Goal: Task Accomplishment & Management: Complete application form

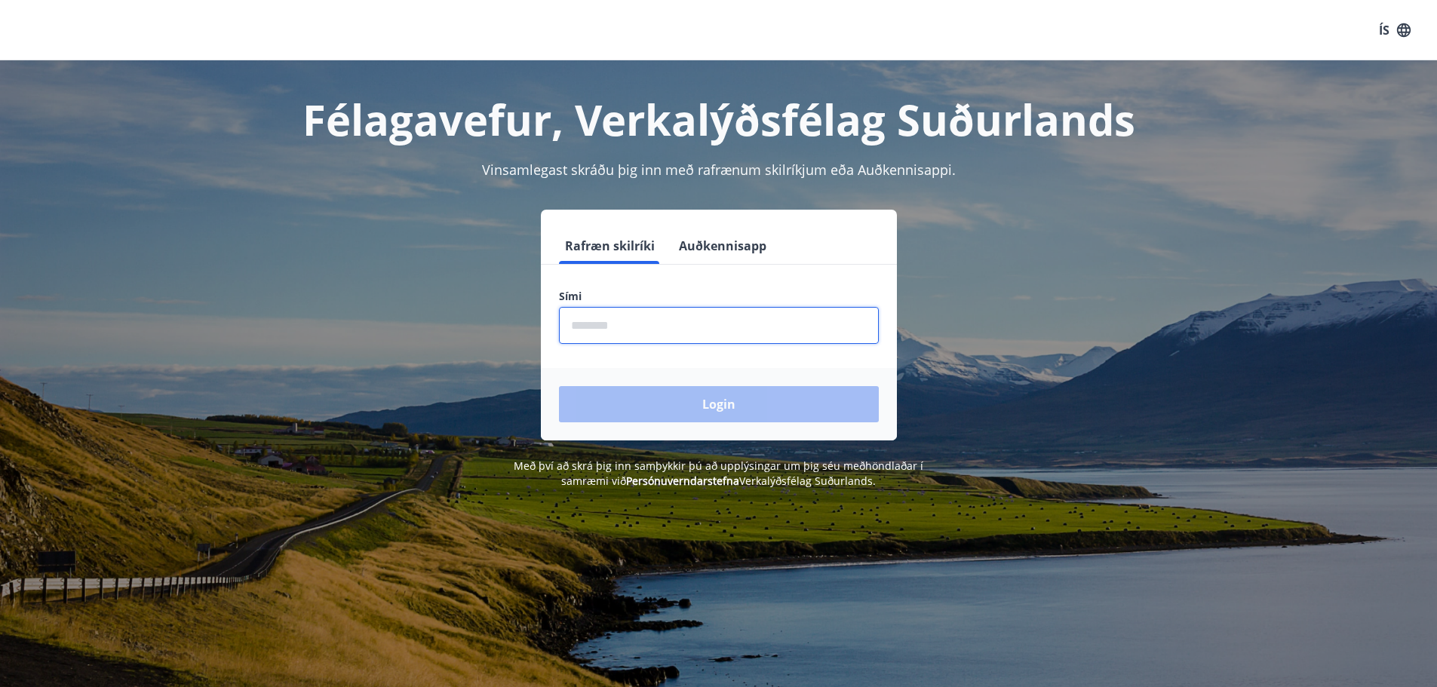
click at [662, 321] on input "phone" at bounding box center [719, 325] width 320 height 37
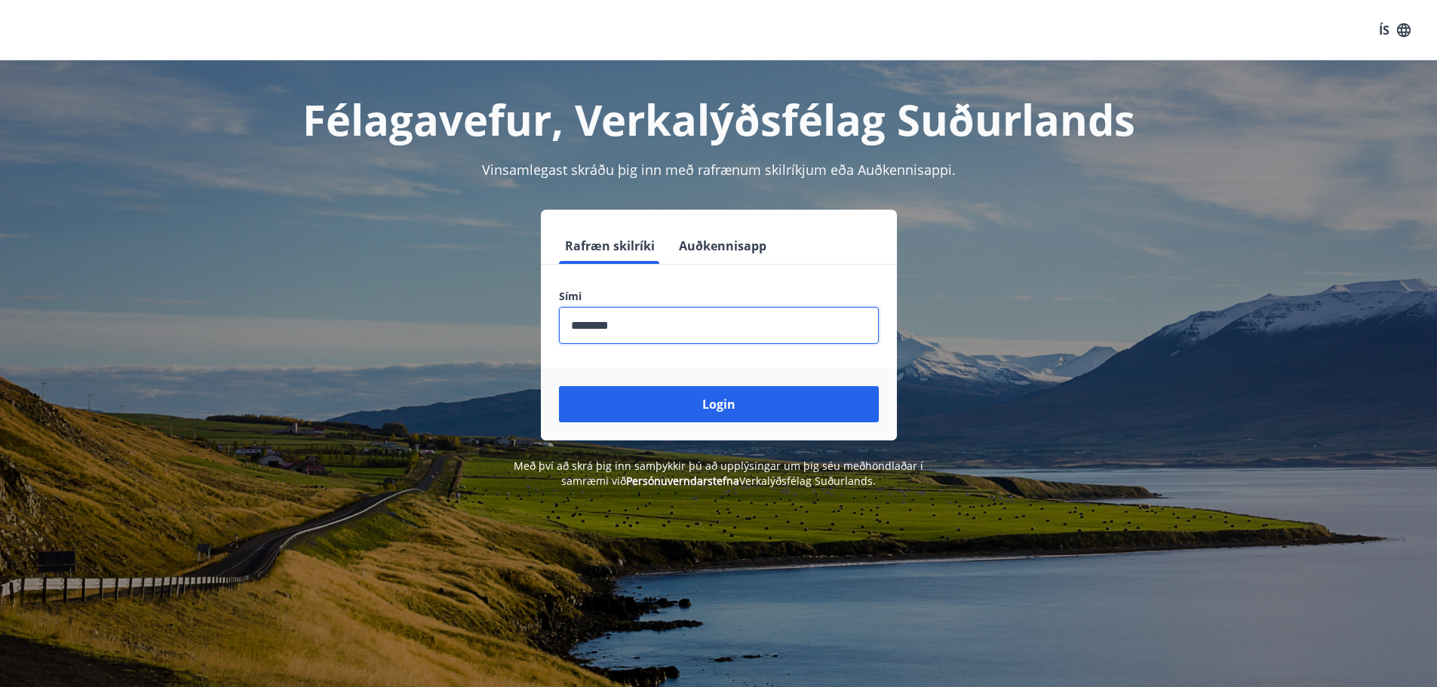
type input "********"
click at [559, 386] on button "Login" at bounding box center [719, 404] width 320 height 36
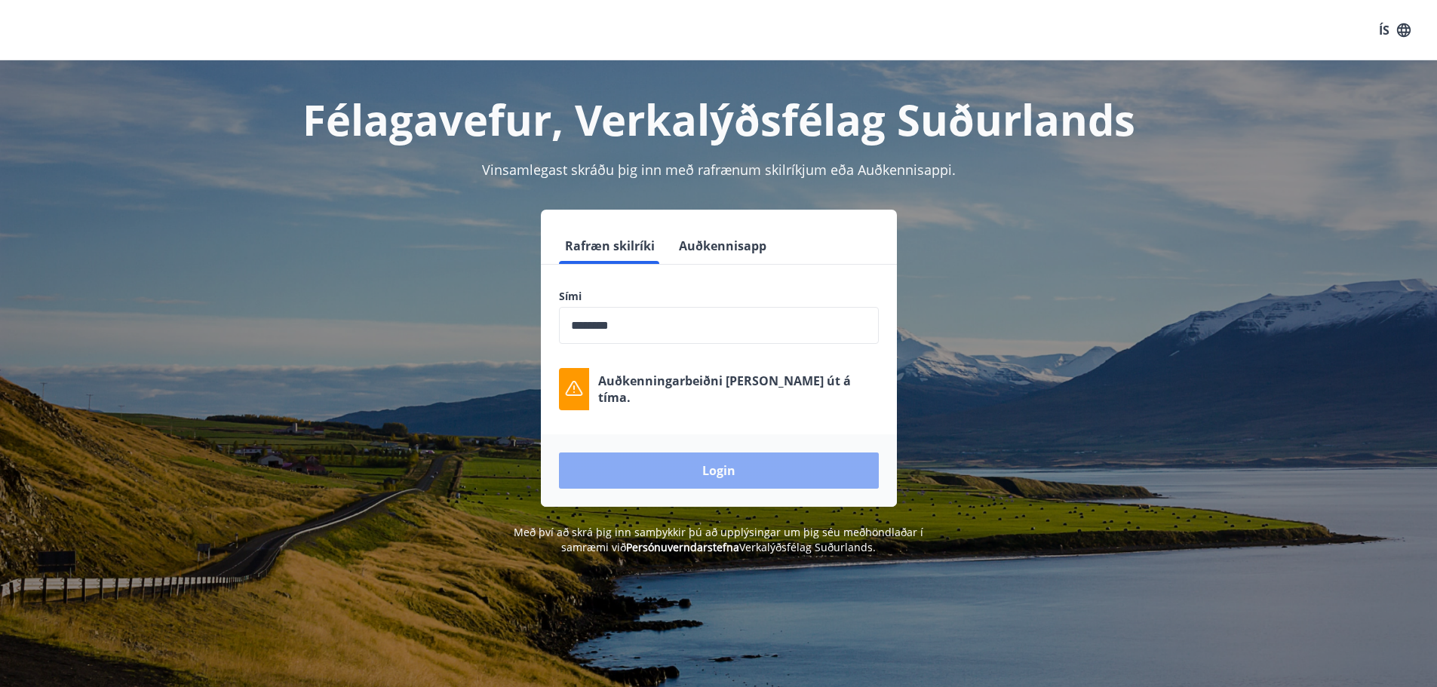
click at [700, 470] on button "Login" at bounding box center [719, 471] width 320 height 36
click at [453, 321] on div "Rafræn skilríki Auðkennisapp Sími ​ Auðkenningarbeiðni [PERSON_NAME] út á tíma.…" at bounding box center [719, 358] width 1050 height 297
click at [425, 281] on div "Rafræn skilríki Auðkennisapp Sími ​ Auðkenningarbeiðni [PERSON_NAME] út á tíma.…" at bounding box center [719, 358] width 1050 height 297
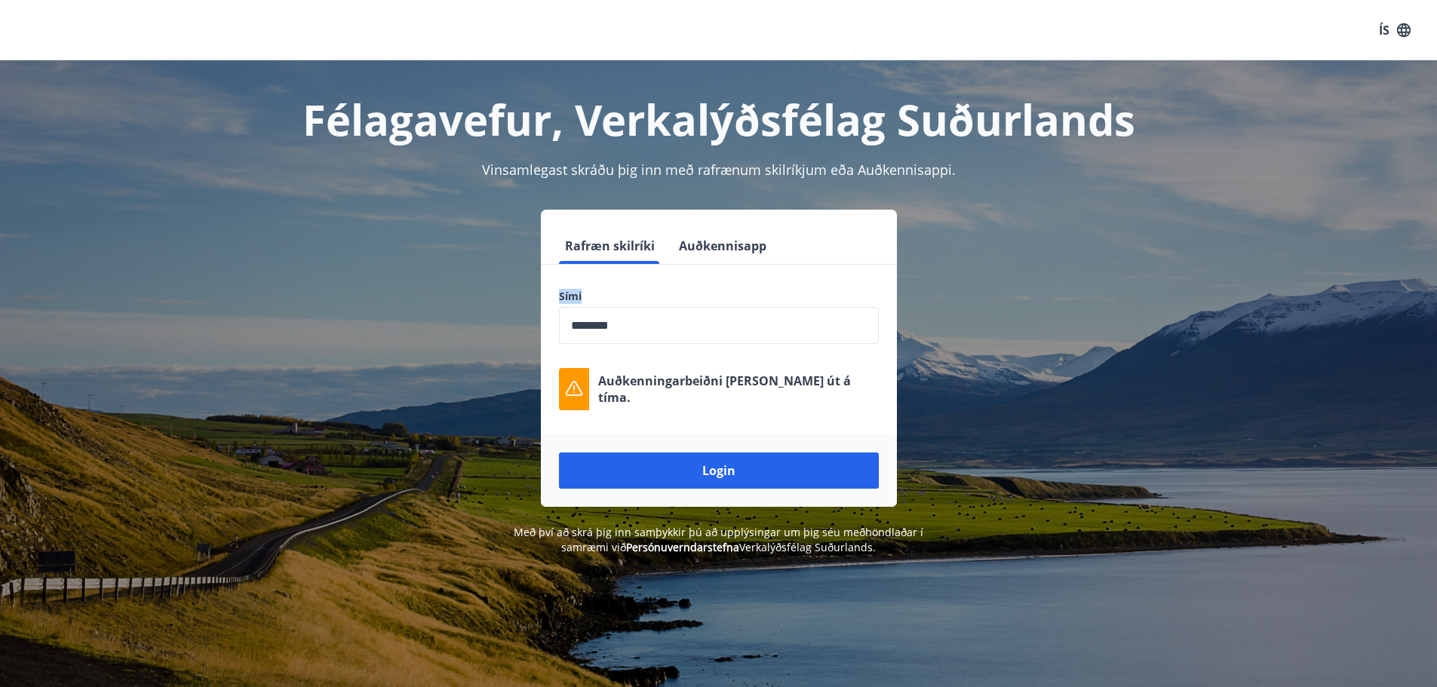
click at [425, 281] on div "Rafræn skilríki Auðkennisapp Sími ​ Auðkenningarbeiðni [PERSON_NAME] út á tíma.…" at bounding box center [719, 358] width 1050 height 297
